Goal: Communication & Community: Answer question/provide support

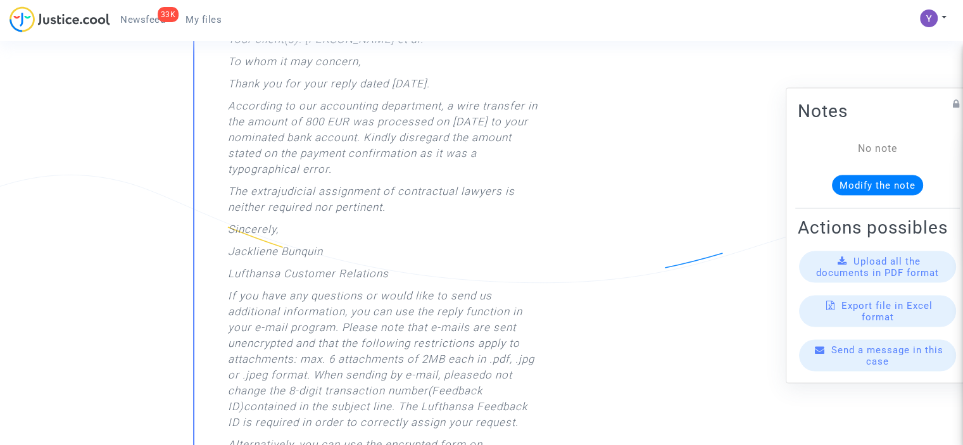
scroll to position [666, 0]
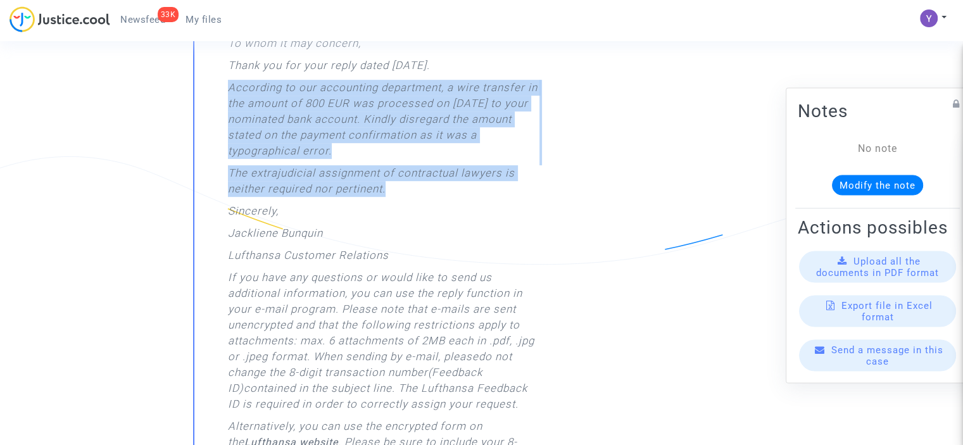
drag, startPoint x: 407, startPoint y: 194, endPoint x: 228, endPoint y: 86, distance: 209.4
click at [228, 86] on div "Your reference: CFR-250721-EVBG Our reference: FB ID 41180618 Your client(s): […" at bounding box center [384, 314] width 312 height 690
copy div "According to our accounting department, a wire transfer in the amount of 800 EU…"
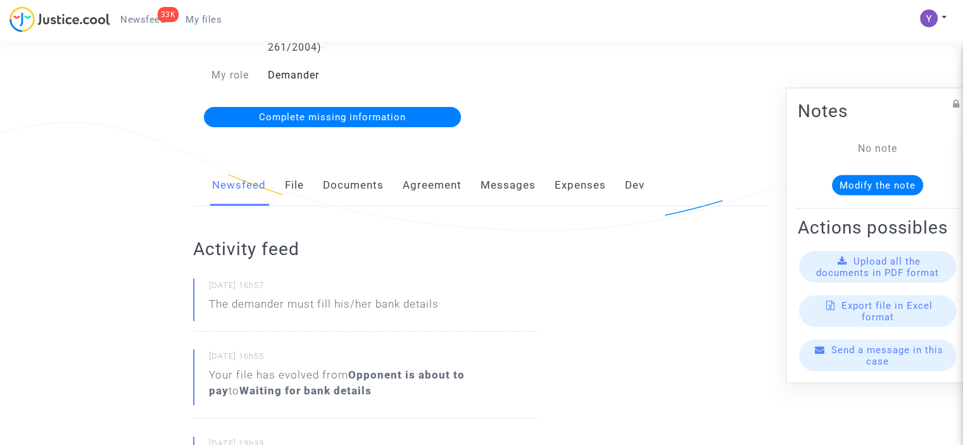
scroll to position [160, 0]
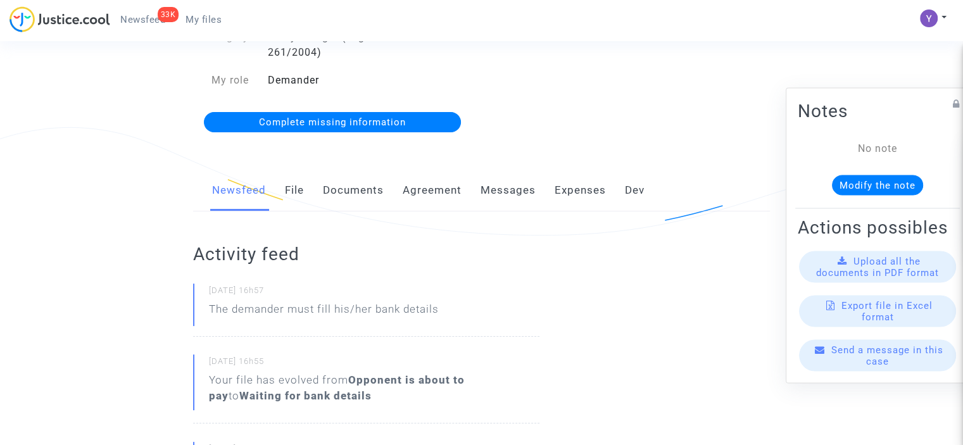
click at [874, 367] on span "Send a message in this case" at bounding box center [887, 355] width 112 height 23
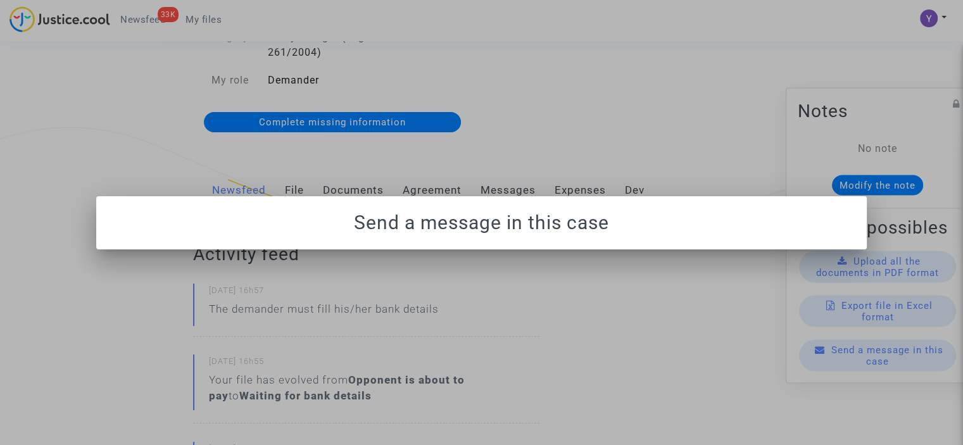
scroll to position [0, 0]
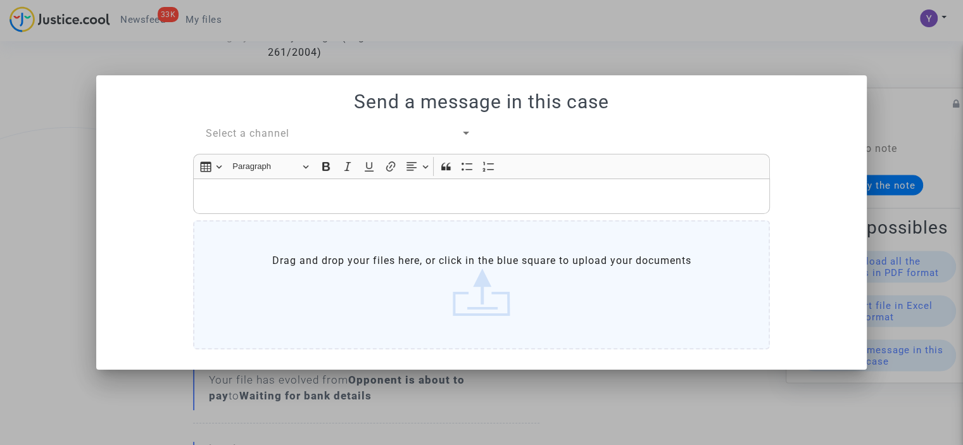
click at [241, 134] on span "Select a channel" at bounding box center [248, 133] width 84 height 12
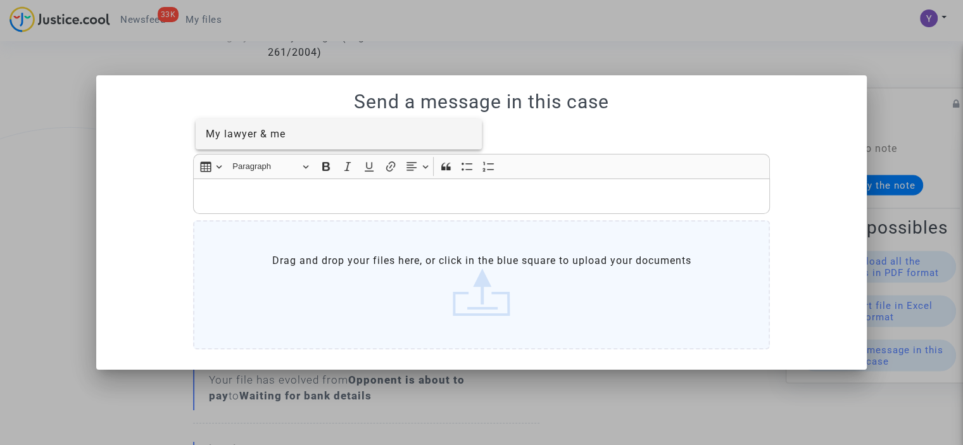
click at [281, 136] on span "My lawyer & me" at bounding box center [246, 134] width 80 height 12
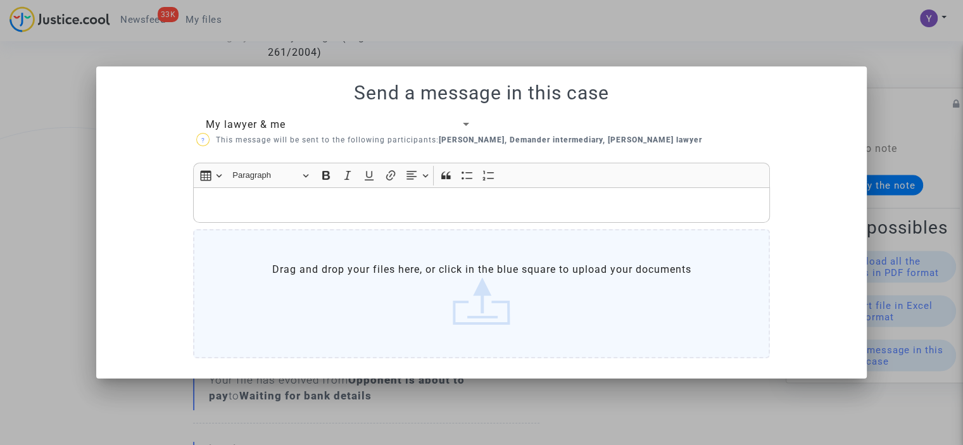
click at [266, 215] on div "Rich Text Editor, main" at bounding box center [481, 204] width 577 height 35
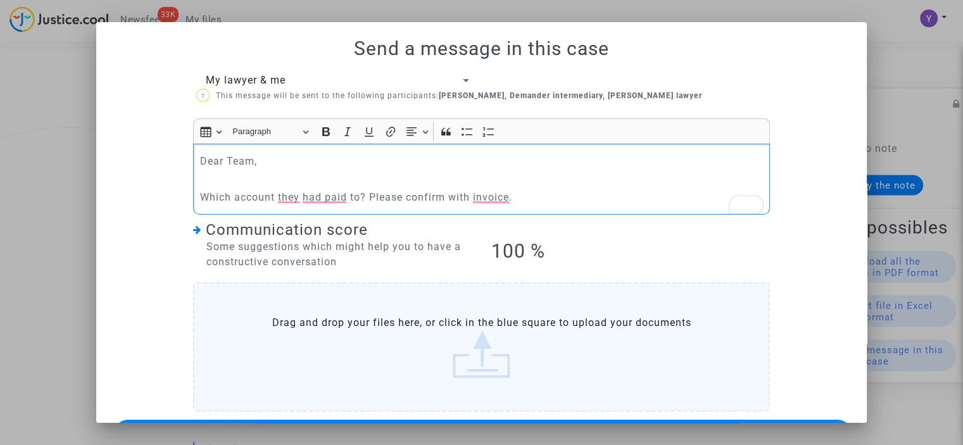
click at [286, 190] on p "Which account they had paid to? Please confirm with invoice." at bounding box center [482, 197] width 564 height 16
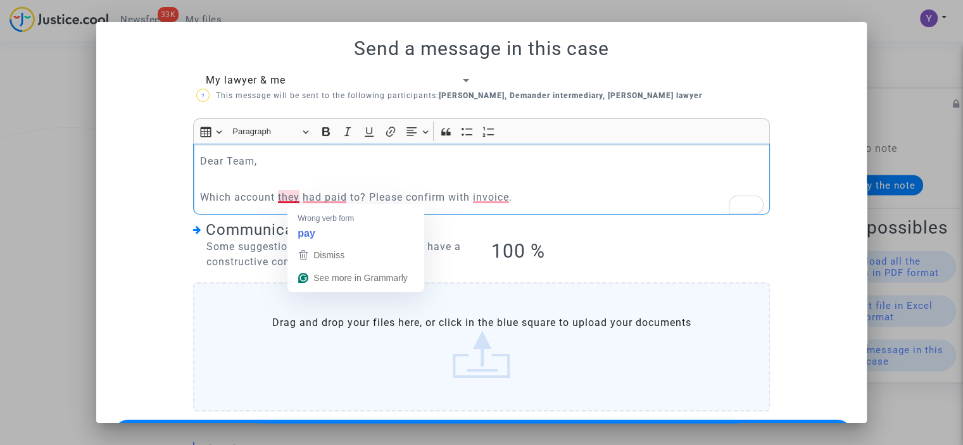
click at [277, 197] on p "Which account they had paid to? Please confirm with invoice." at bounding box center [482, 197] width 564 height 16
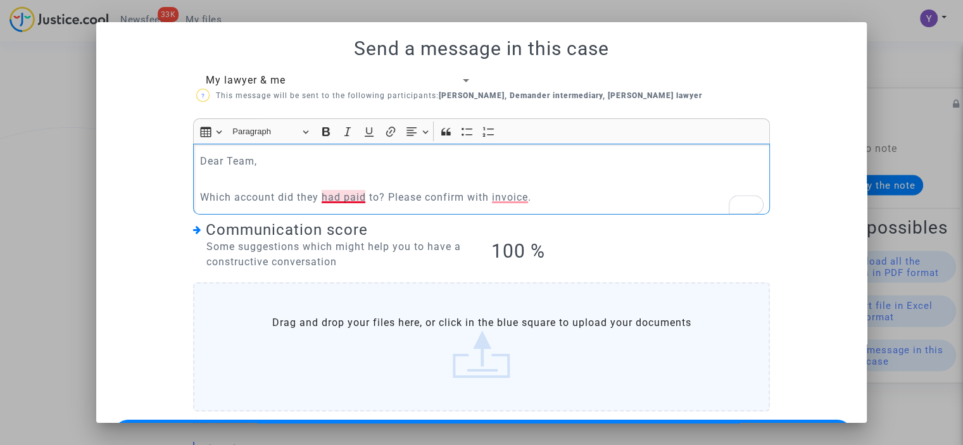
click at [342, 199] on p "Which account did they had paid to? Please confirm with invoice." at bounding box center [482, 197] width 564 height 16
click at [486, 197] on p "Which account did they pay to? Please confirm with invoice." at bounding box center [482, 197] width 564 height 16
click at [551, 197] on p "Which account did they pay to? Please confirm with the invoice." at bounding box center [482, 197] width 564 height 16
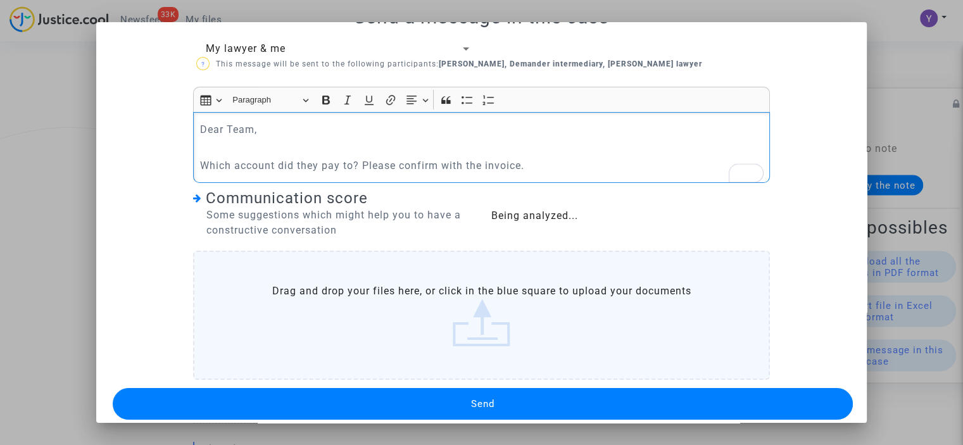
scroll to position [46, 0]
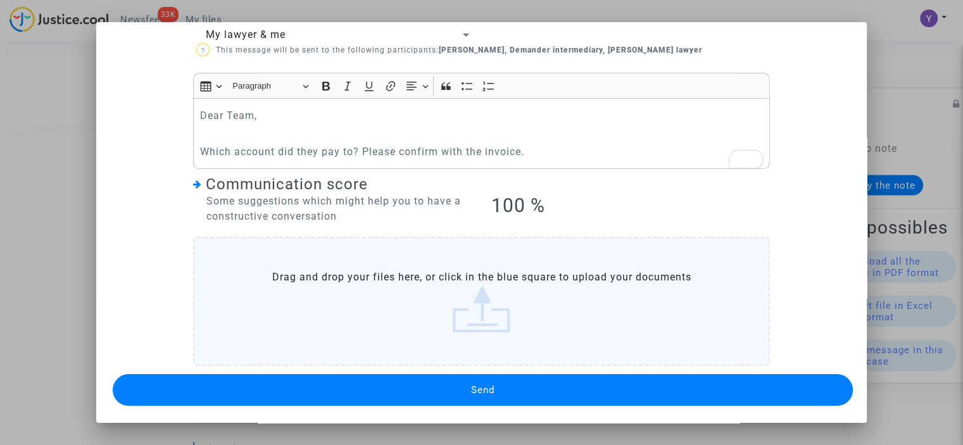
click at [465, 381] on button "Send" at bounding box center [483, 390] width 740 height 32
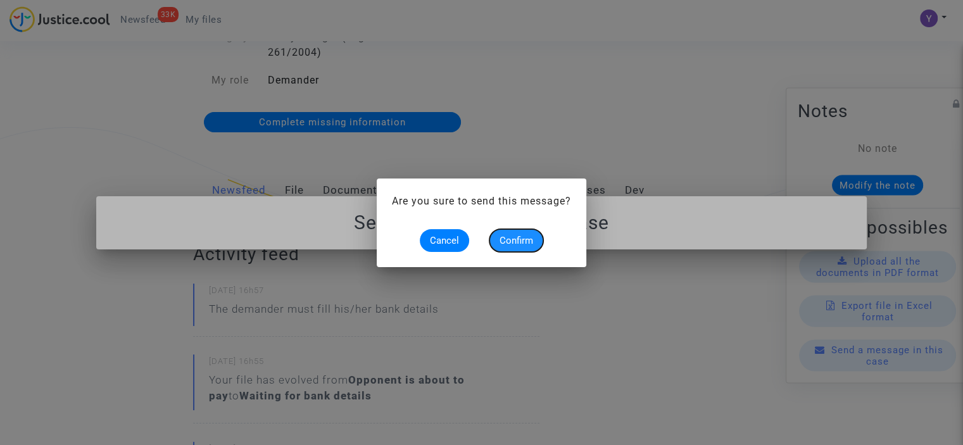
click at [529, 243] on span "Confirm" at bounding box center [517, 240] width 34 height 11
